Goal: Find specific page/section

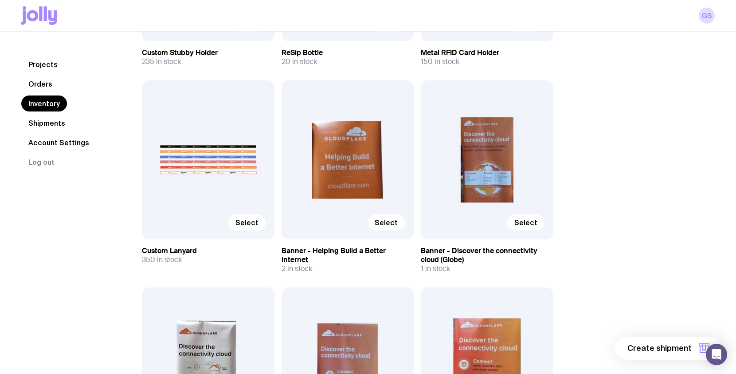
scroll to position [2648, 0]
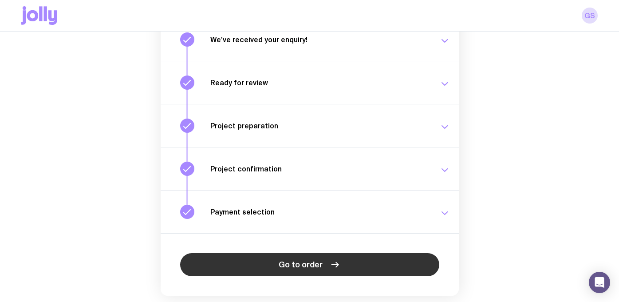
click at [290, 264] on span "Go to order" at bounding box center [301, 264] width 44 height 11
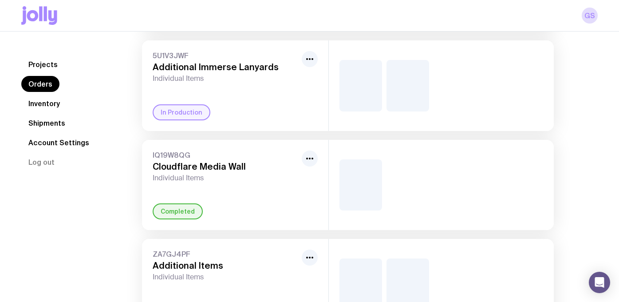
scroll to position [272, 0]
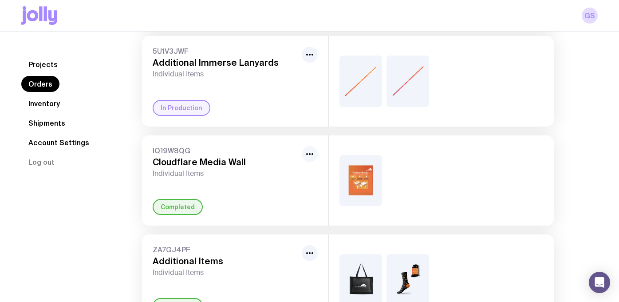
click at [308, 159] on icon "button" at bounding box center [309, 154] width 11 height 11
click at [166, 161] on div "IQ19W8QG Cloudflare Media Wall Individual Items" at bounding box center [226, 162] width 146 height 32
click at [350, 194] on img at bounding box center [360, 180] width 43 height 51
